Goal: Information Seeking & Learning: Learn about a topic

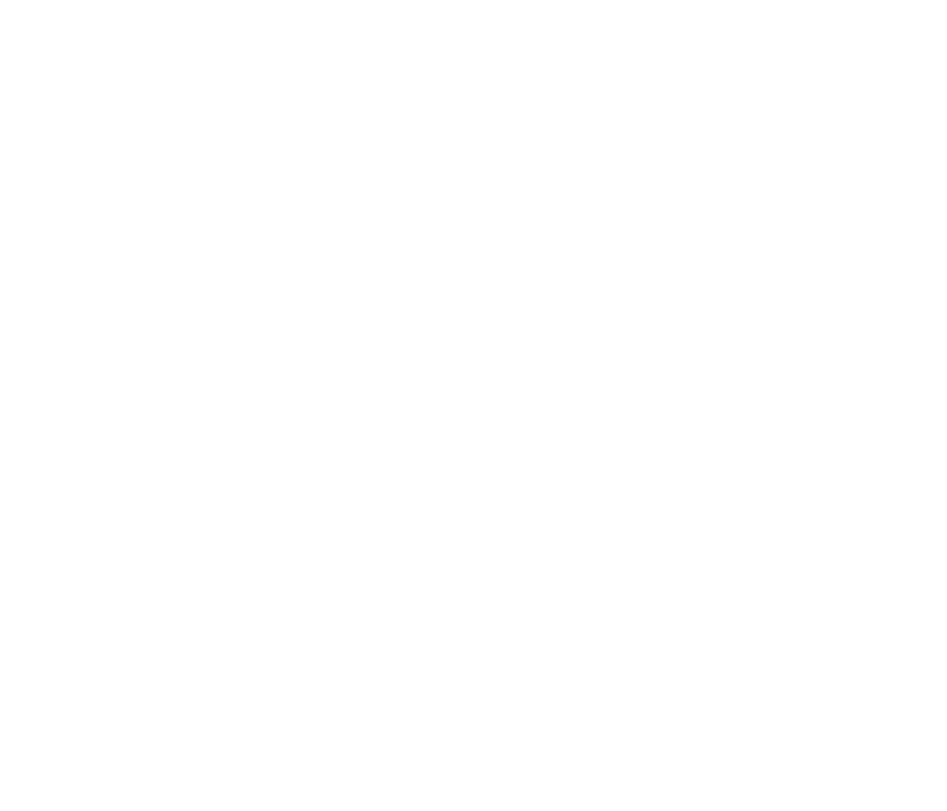
click at [704, 275] on div "With ShortPoint, you are the SharePoint Designer. ShortPoint is a user-friendly…" at bounding box center [473, 281] width 725 height 80
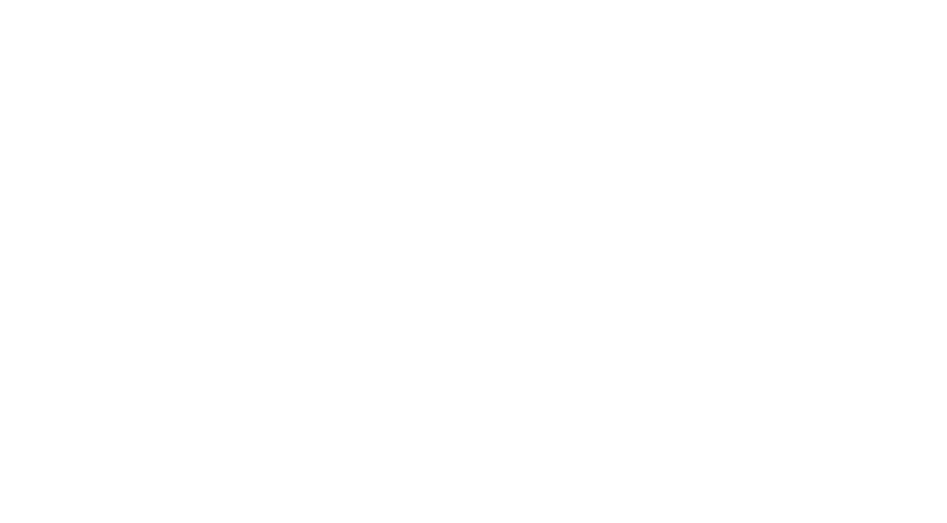
drag, startPoint x: 0, startPoint y: 0, endPoint x: 385, endPoint y: 317, distance: 499.0
click at [378, 313] on p "Iterate and expand designs within seconds." at bounding box center [417, 327] width 123 height 29
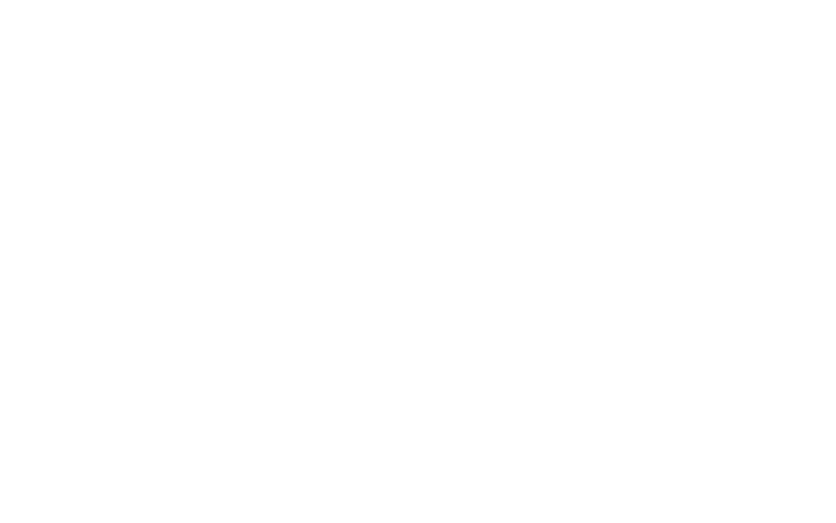
click at [374, 430] on div "Copy & Paste Intranet Design Elements Copy & Paste in SharePoint is a reality C…" at bounding box center [418, 261] width 836 height 523
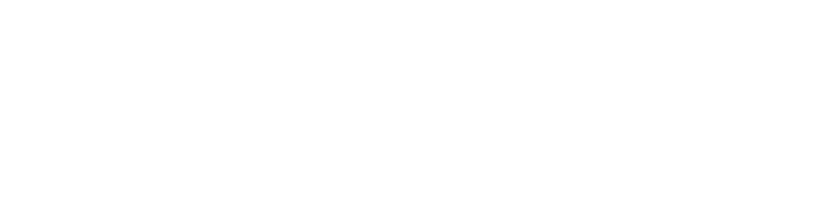
drag, startPoint x: 161, startPoint y: 118, endPoint x: 126, endPoint y: 193, distance: 82.5
click at [162, 118] on h1 "Copy & Paste Intranet Design Elements" at bounding box center [220, 102] width 202 height 39
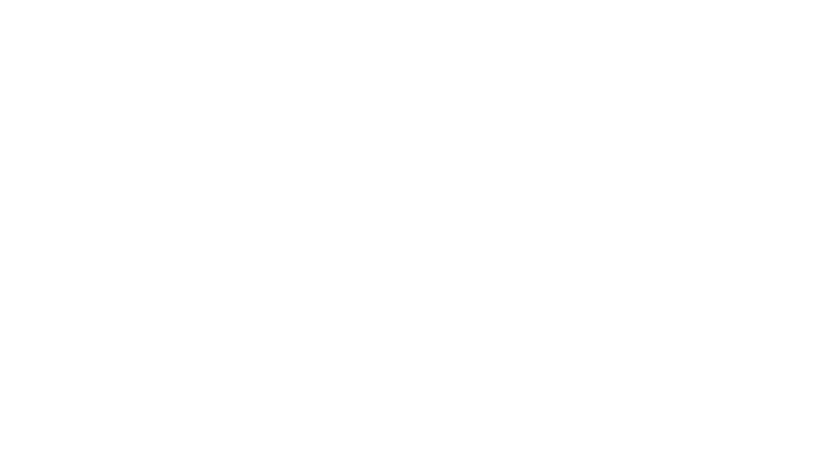
click at [442, 252] on icon "ShortPoint Copy & Paste Animation" at bounding box center [700, 244] width 564 height 317
click at [236, 370] on div at bounding box center [254, 368] width 313 height 25
click at [350, 312] on p "Copy & Paste SharePoint Themes, Elements and more with ShortPoint. Even with 80…" at bounding box center [254, 275] width 313 height 94
click at [346, 225] on div "Copy & Paste Intranet Design Elements Copy & Paste in SharePoint is a reality C…" at bounding box center [254, 245] width 313 height 272
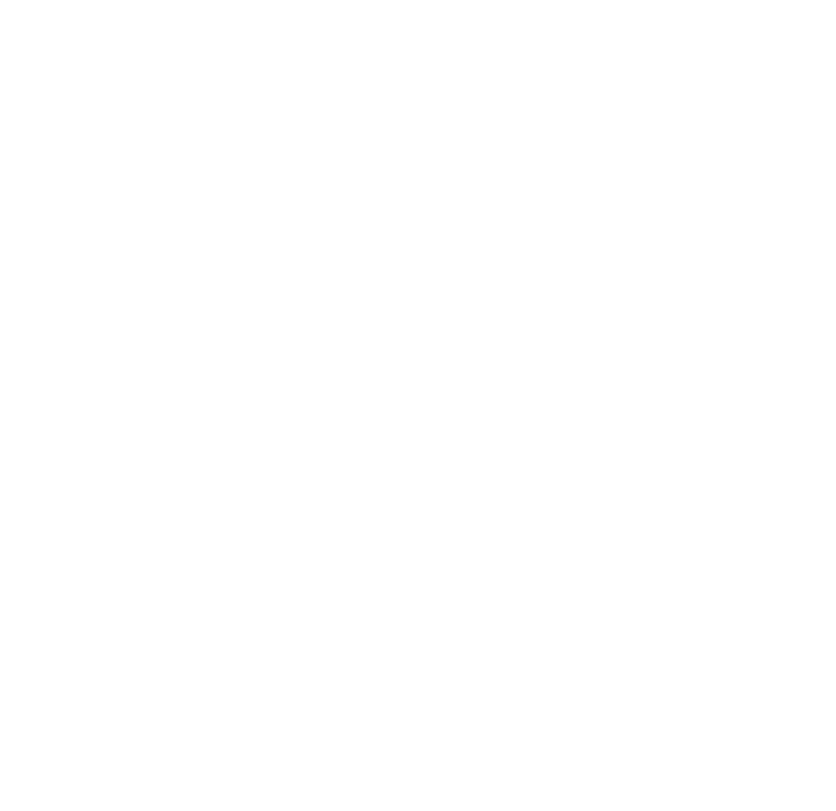
click at [561, 437] on icon "ShortPoint Copy & Paste Animation" at bounding box center [558, 495] width 146 height 166
drag, startPoint x: 168, startPoint y: 537, endPoint x: 174, endPoint y: 529, distance: 10.2
click at [169, 536] on img at bounding box center [181, 539] width 25 height 25
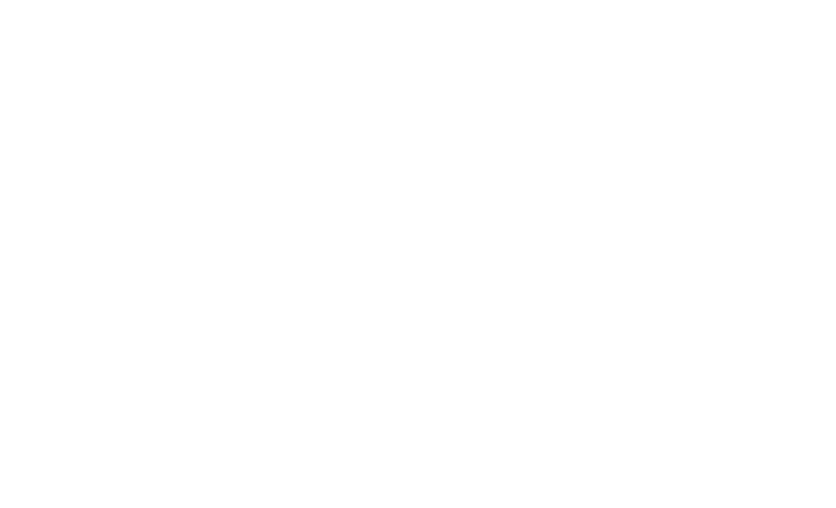
click at [199, 507] on div "Copy & Paste Intranet Design Elements Copy & Paste in SharePoint is a reality C…" at bounding box center [418, 254] width 836 height 508
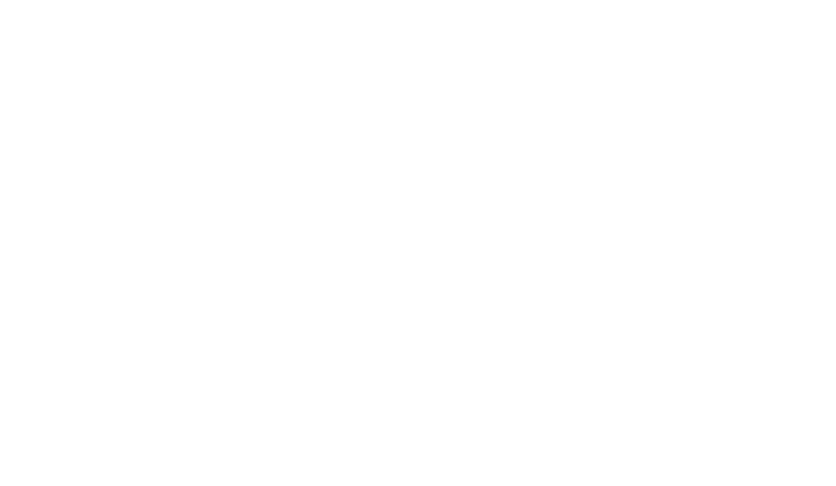
click at [154, 438] on div "Copy & Paste Intranet Design Elements Copy & Paste in SharePoint is a reality C…" at bounding box center [418, 243] width 836 height 486
click at [233, 418] on div "Copy & Paste Intranet Design Elements Copy & Paste in SharePoint is a reality C…" at bounding box center [418, 243] width 836 height 486
click at [171, 394] on div "Copy & Paste Intranet Design Elements Copy & Paste in SharePoint is a reality C…" at bounding box center [418, 243] width 836 height 486
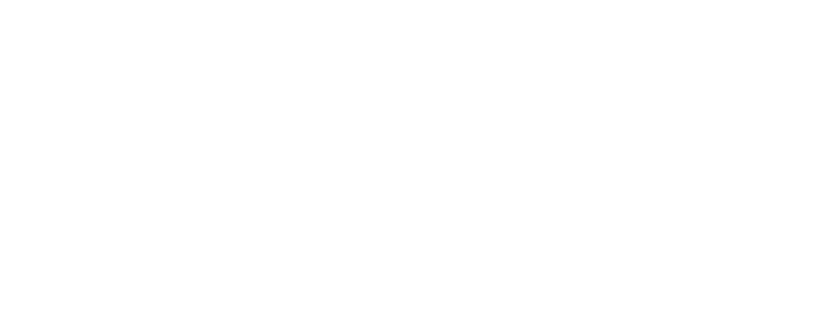
click at [240, 230] on p "Copy & Paste SharePoint Themes, Elements and more with ShortPoint. Even with 80…" at bounding box center [254, 250] width 313 height 94
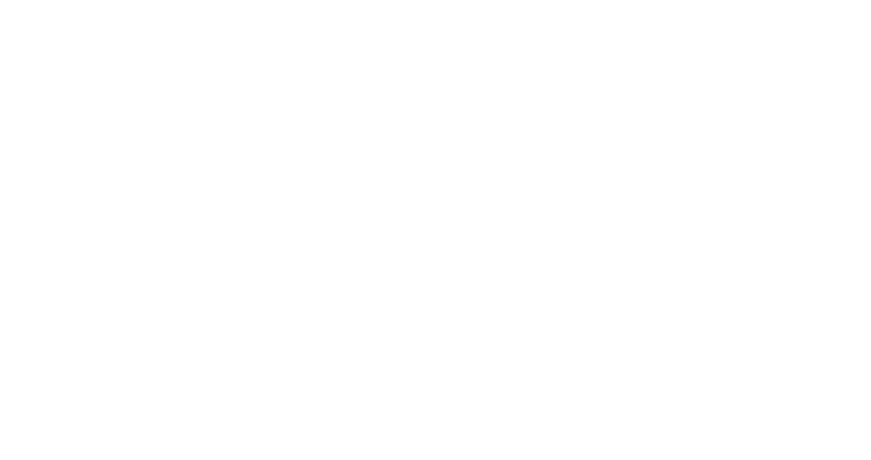
click at [222, 391] on div "Copy & Paste Intranet Design Elements Copy & Paste in SharePoint is a reality C…" at bounding box center [435, 230] width 871 height 460
click at [405, 376] on div at bounding box center [265, 370] width 326 height 26
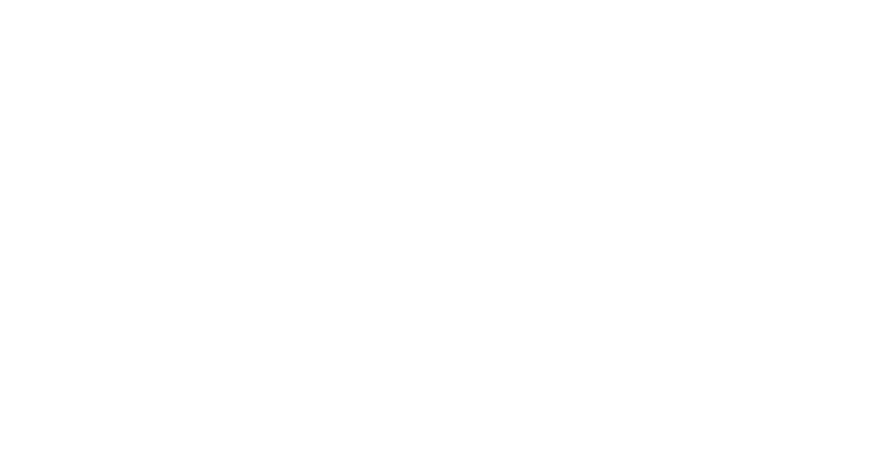
click at [473, 385] on div at bounding box center [744, 253] width 546 height 308
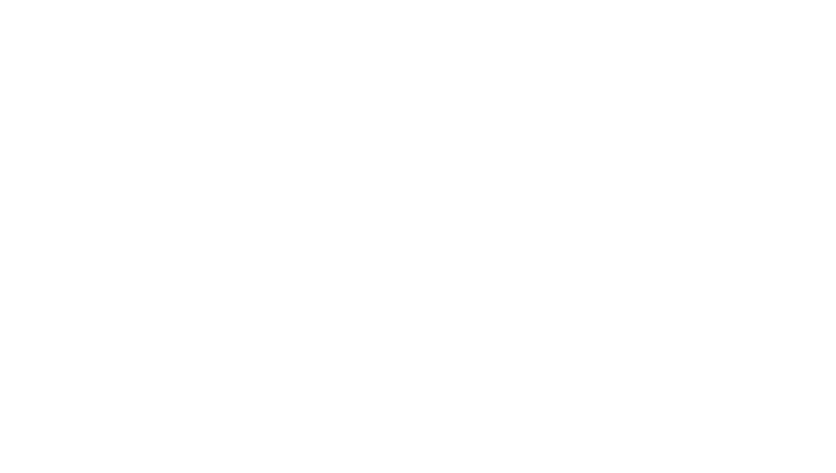
click at [326, 343] on div "Works With:" at bounding box center [254, 345] width 313 height 8
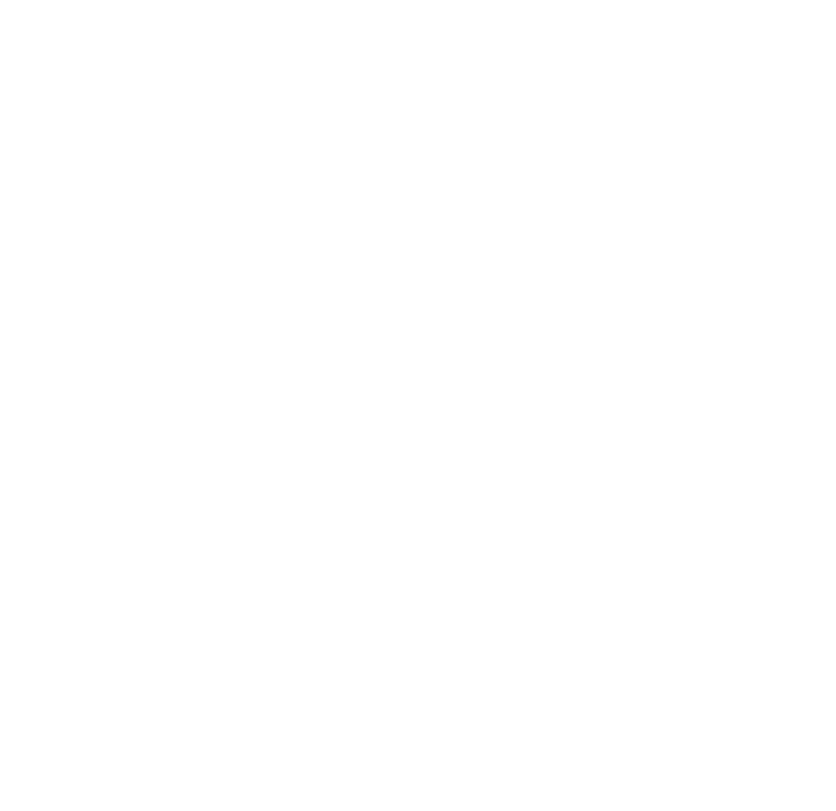
click at [545, 379] on div at bounding box center [712, 333] width 523 height 118
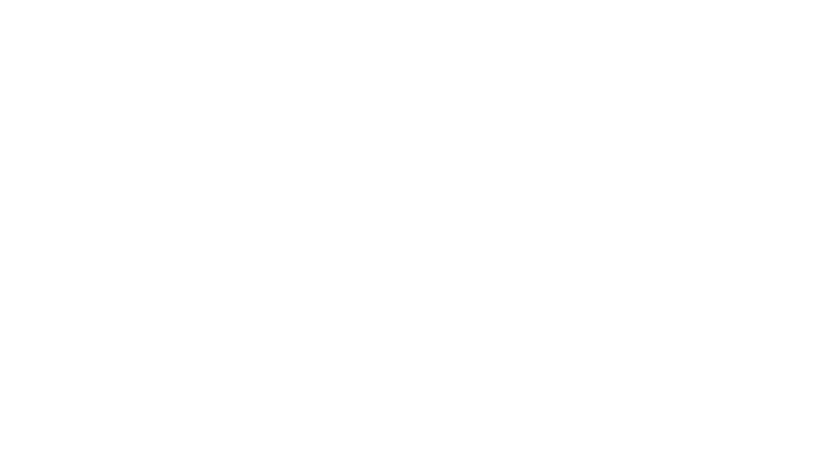
click at [230, 397] on div "Copy & Paste Intranet Design Elements Copy & Paste in SharePoint is a reality C…" at bounding box center [418, 236] width 836 height 473
click at [351, 351] on div "Works With:" at bounding box center [254, 362] width 313 height 42
click at [172, 470] on div "Copy & Paste Intranet Design Elements Copy & Paste in SharePoint is a reality C…" at bounding box center [418, 236] width 836 height 473
